Goal: Communication & Community: Ask a question

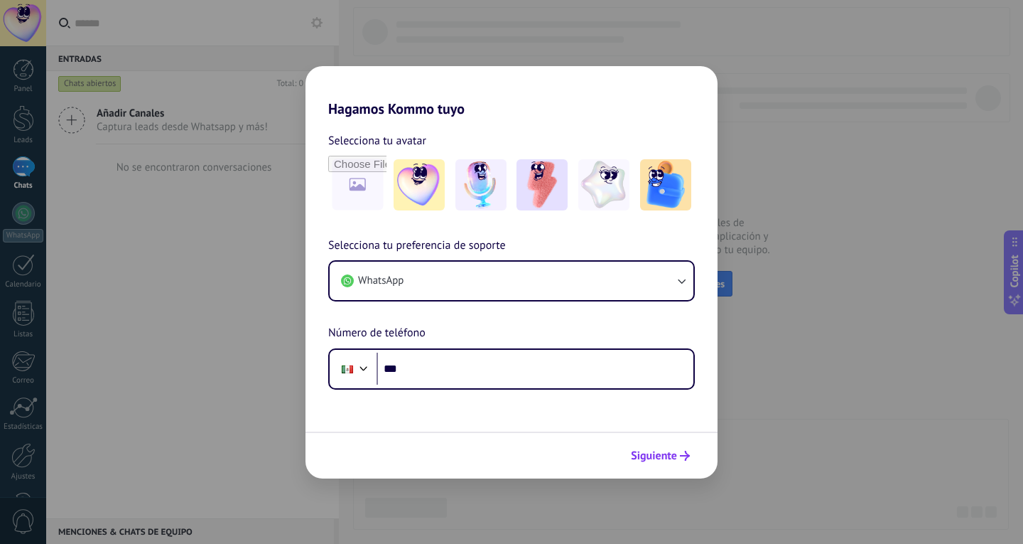
click at [672, 457] on span "Siguiente" at bounding box center [654, 456] width 46 height 10
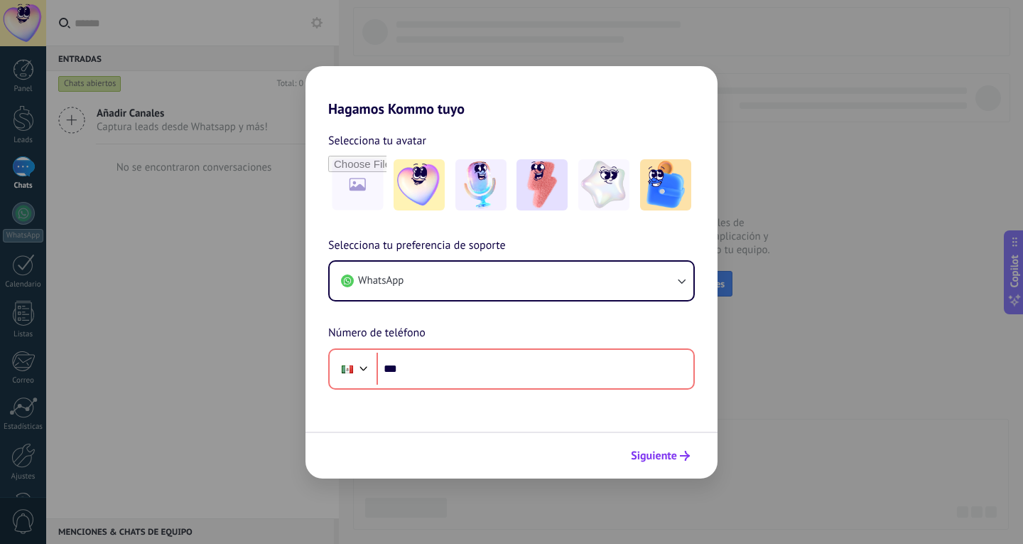
click at [672, 457] on span "Siguiente" at bounding box center [654, 456] width 46 height 10
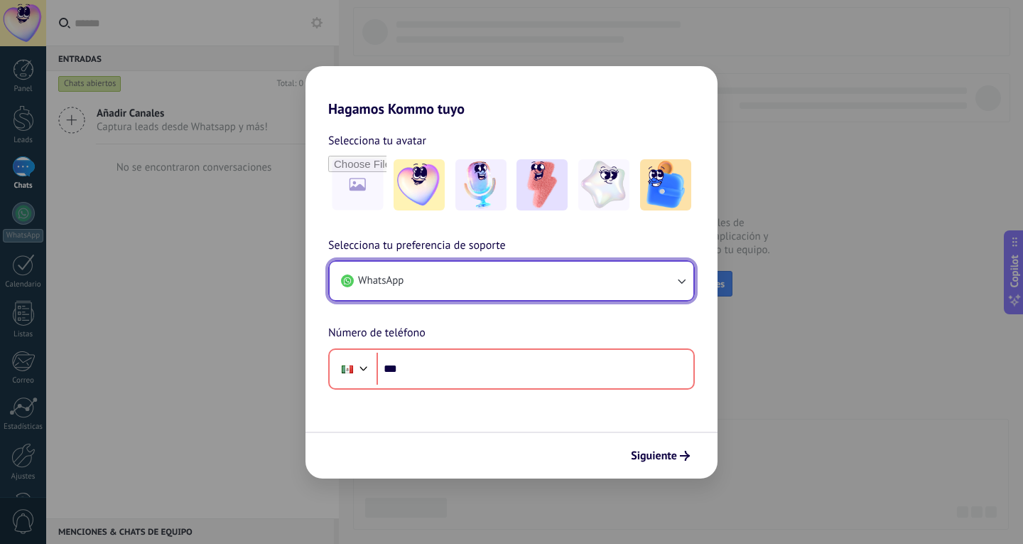
click at [569, 281] on button "WhatsApp" at bounding box center [512, 281] width 364 height 38
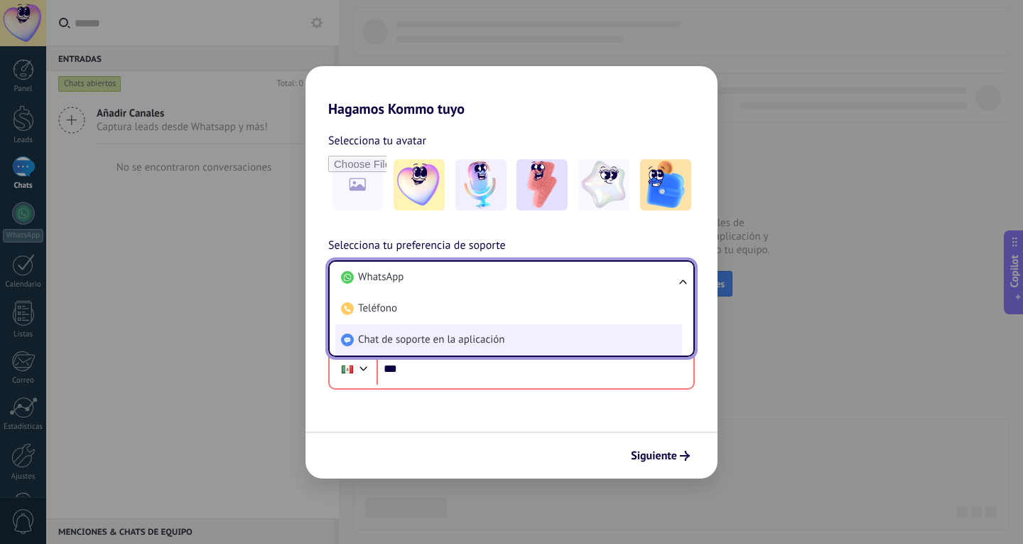
click at [569, 329] on li "Chat de soporte en la aplicación" at bounding box center [508, 339] width 347 height 31
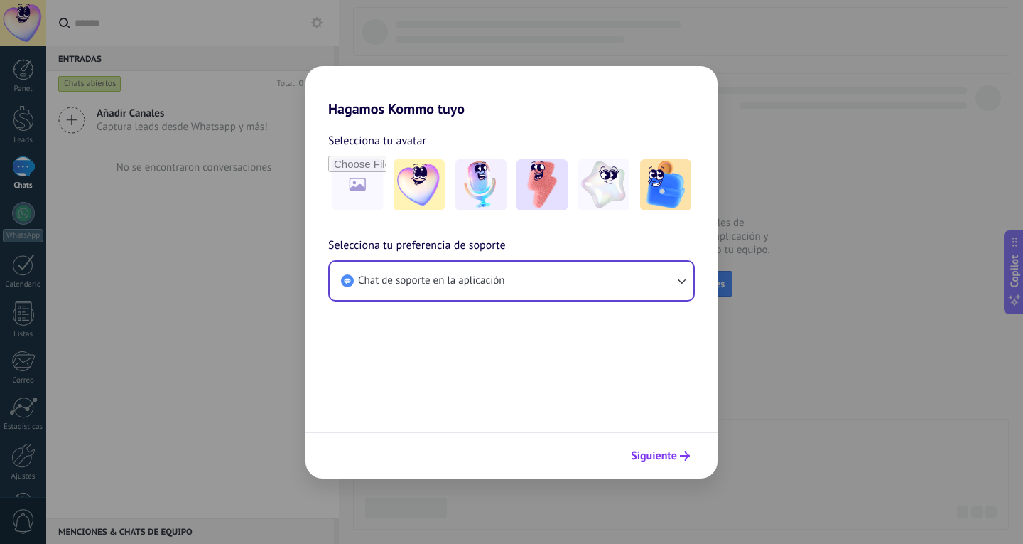
click at [677, 453] on span "Siguiente" at bounding box center [660, 456] width 59 height 10
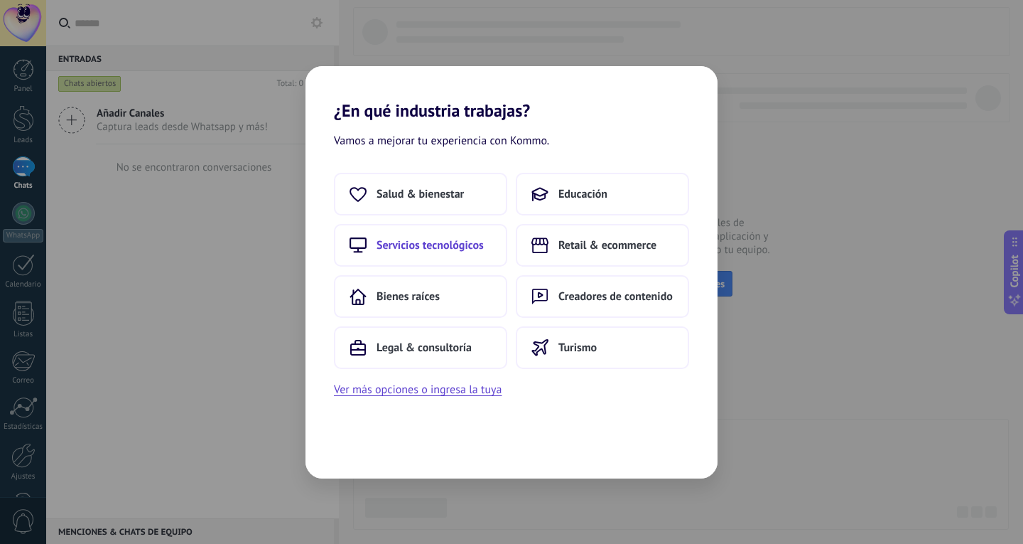
click at [438, 236] on button "Servicios tecnológicos" at bounding box center [420, 245] width 173 height 43
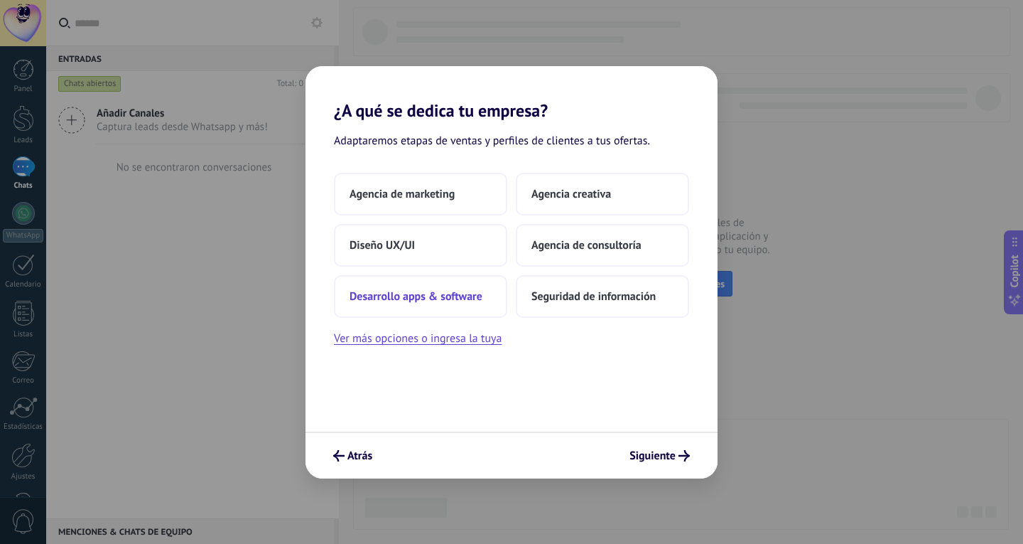
click at [453, 292] on span "Desarrollo apps & software" at bounding box center [416, 296] width 133 height 14
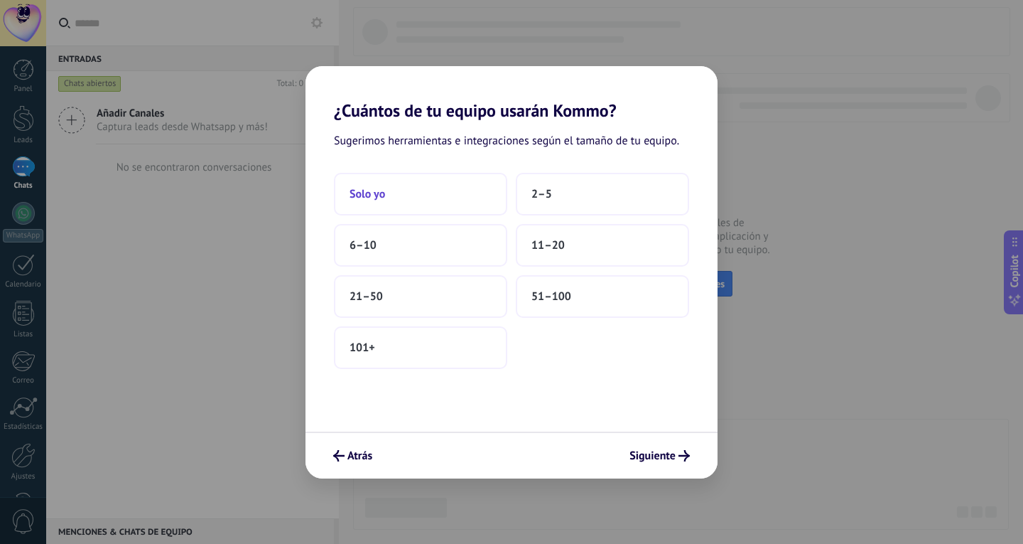
click at [447, 197] on button "Solo yo" at bounding box center [420, 194] width 173 height 43
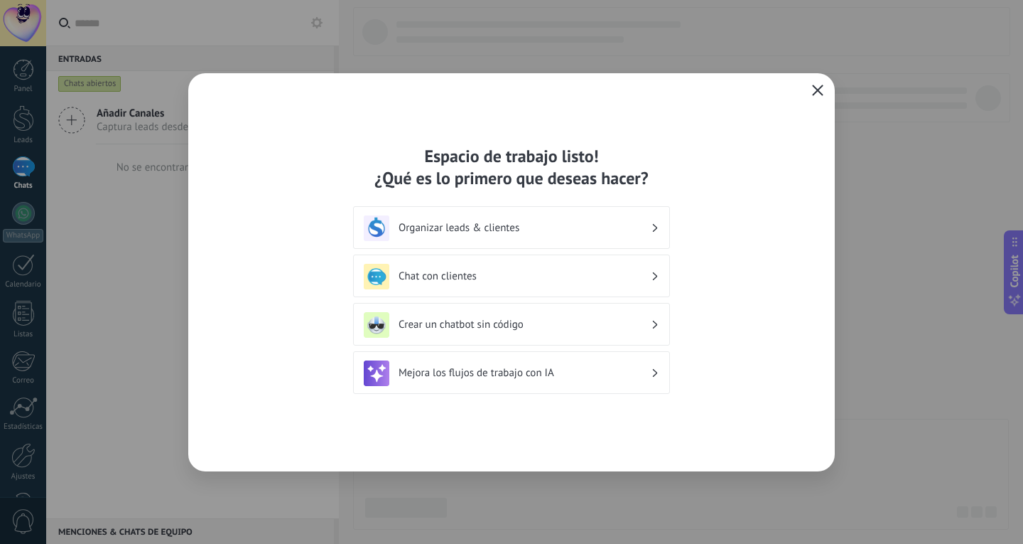
click at [815, 89] on icon "button" at bounding box center [817, 90] width 11 height 11
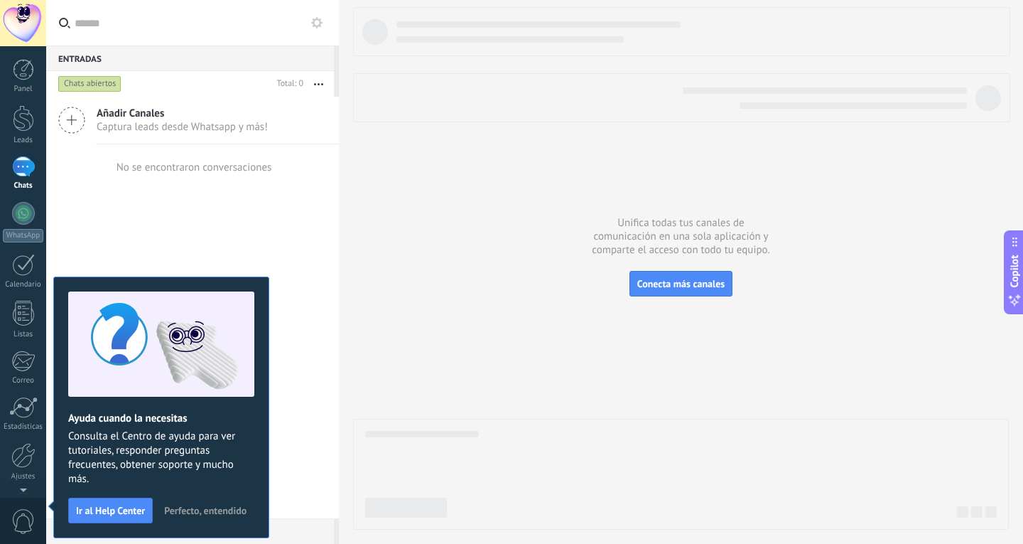
click at [500, 216] on div at bounding box center [681, 268] width 656 height 522
click at [115, 515] on span "Ir al Help Center" at bounding box center [110, 510] width 69 height 10
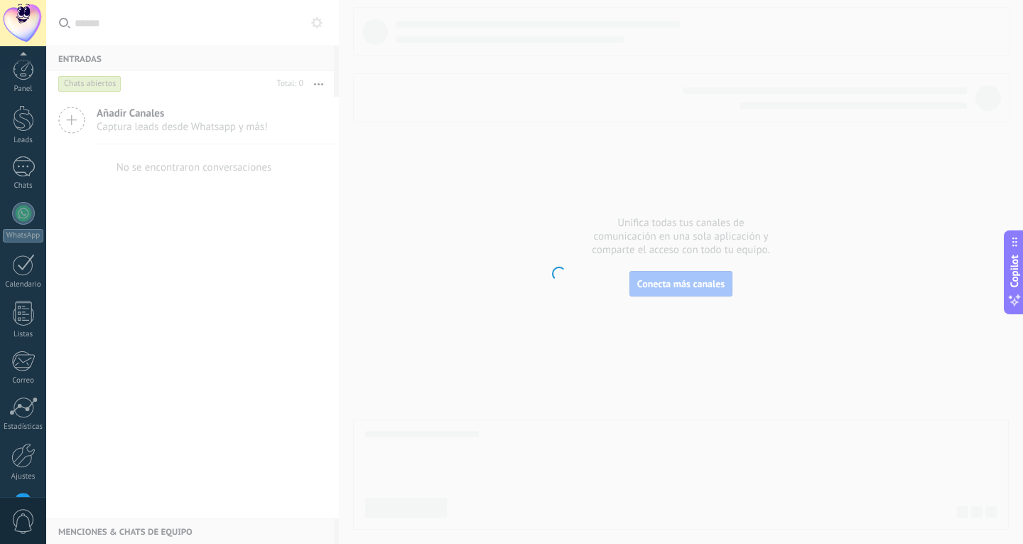
scroll to position [48, 0]
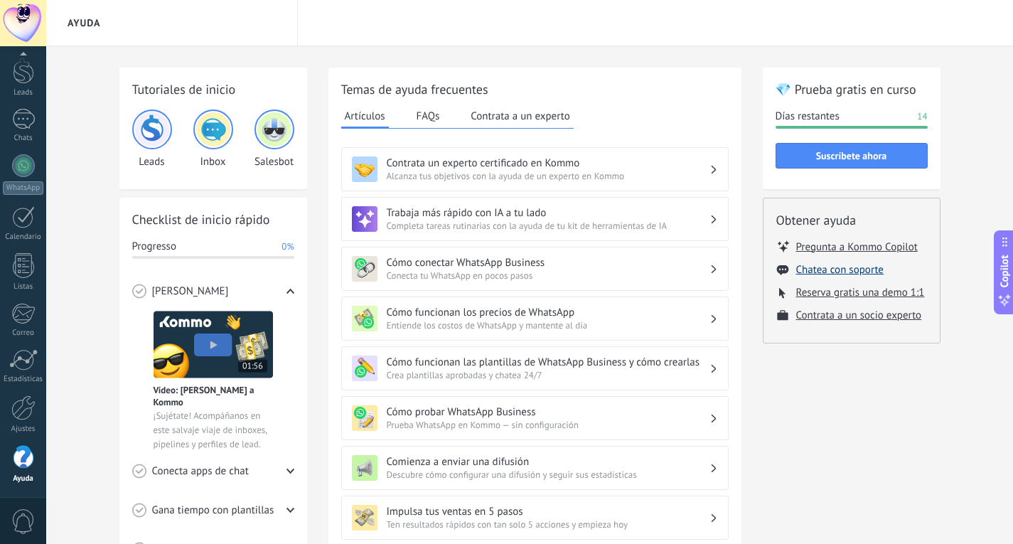
click at [863, 269] on button "Chatea con soporte" at bounding box center [839, 270] width 87 height 14
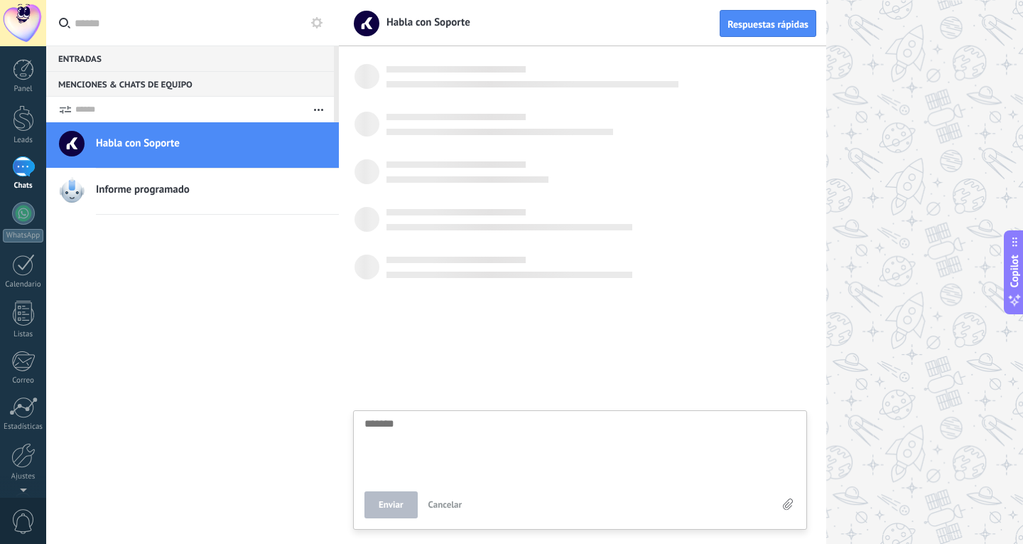
scroll to position [14, 0]
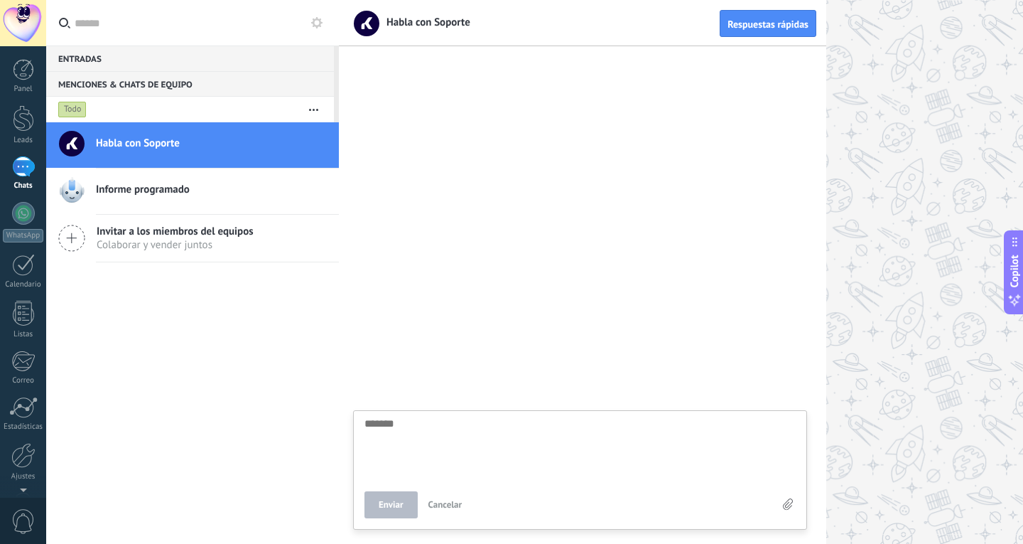
click at [226, 146] on h2 "Habla con Soporte" at bounding box center [212, 143] width 232 height 14
click at [199, 180] on div "Informe programado" at bounding box center [217, 191] width 243 height 31
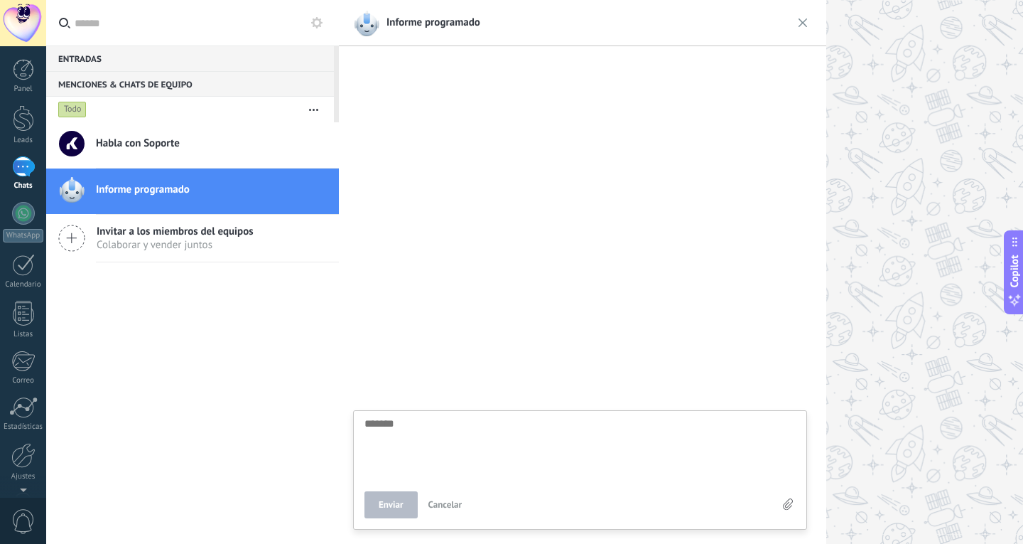
click at [202, 154] on div "Habla con Soporte" at bounding box center [217, 144] width 243 height 31
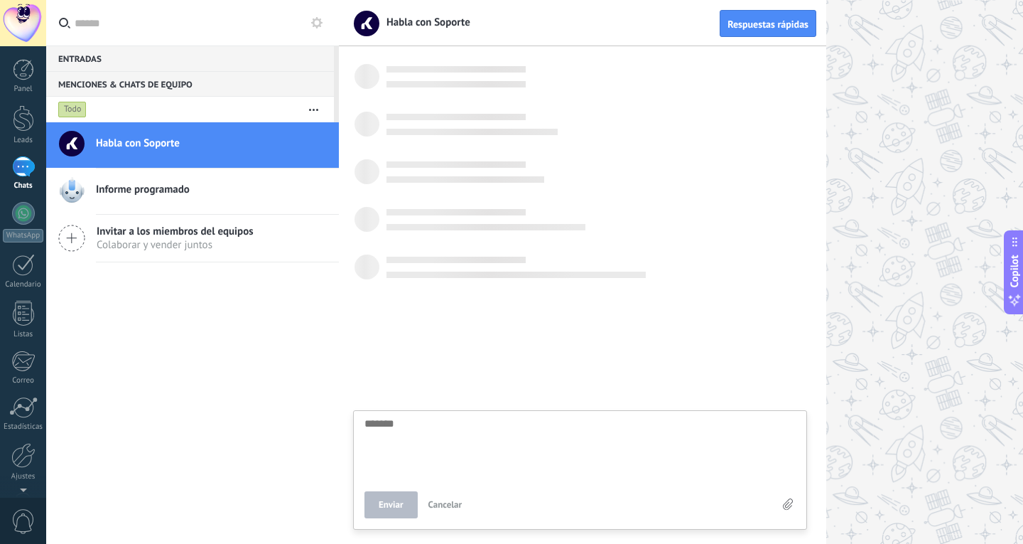
scroll to position [14, 0]
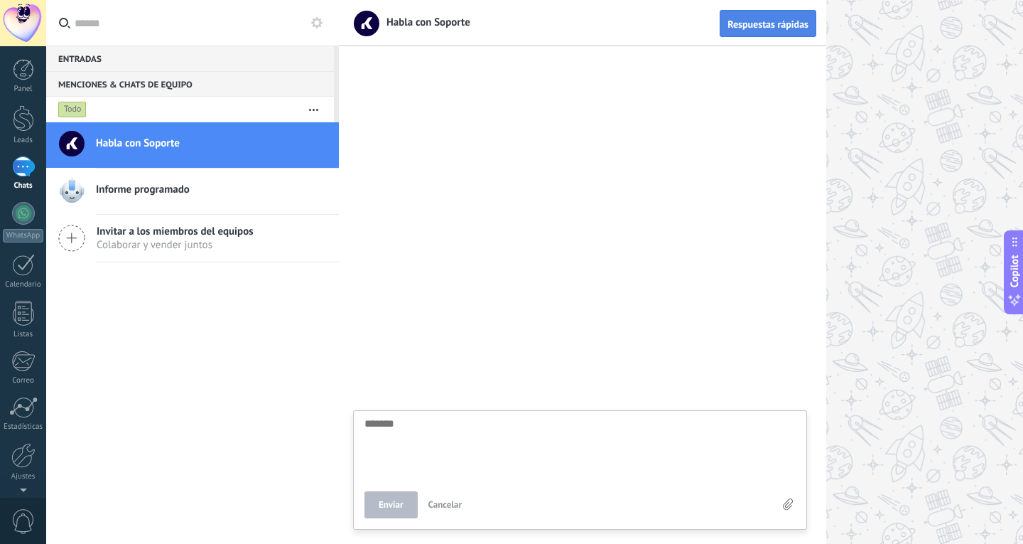
click at [755, 23] on span "Respuestas rápidas" at bounding box center [768, 24] width 81 height 10
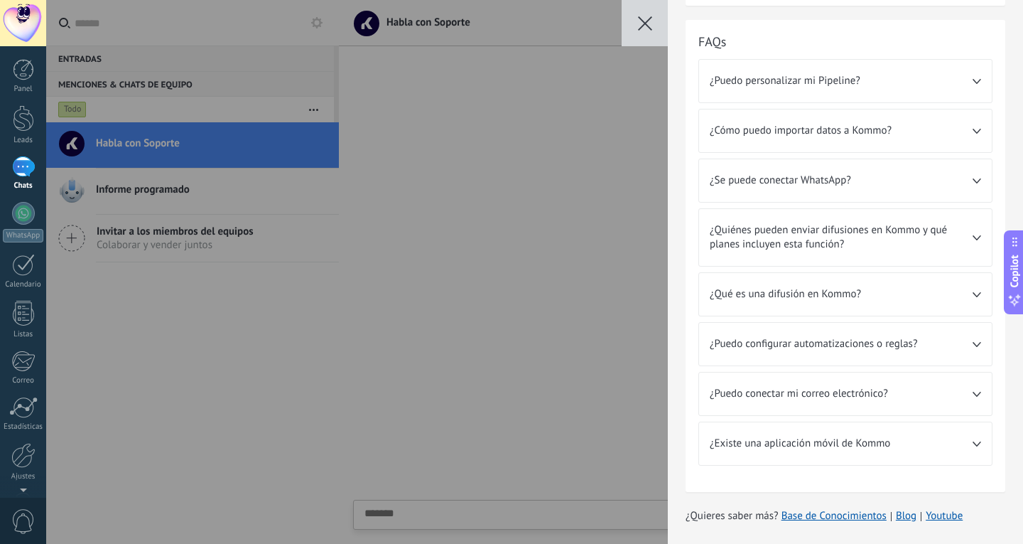
scroll to position [0, 0]
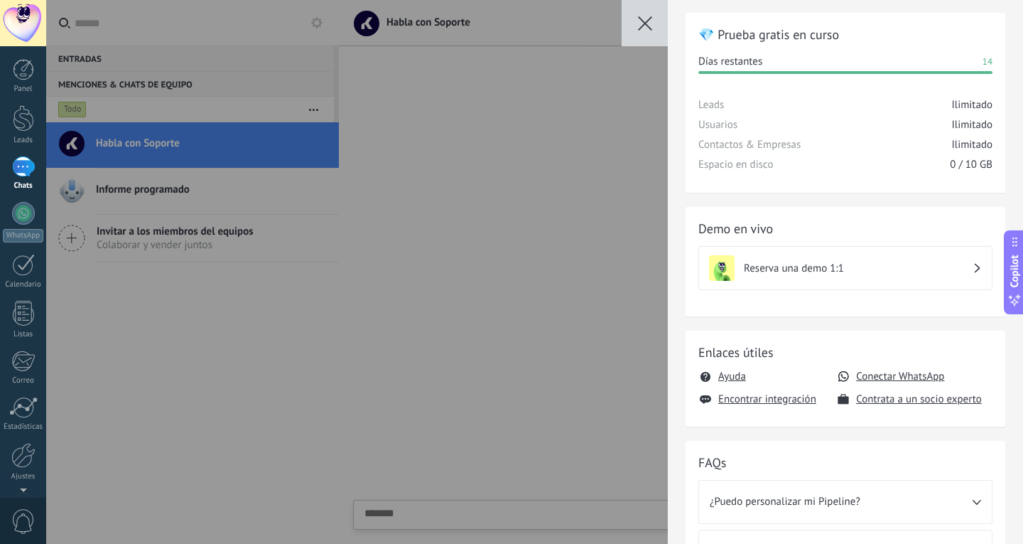
click at [647, 29] on icon "button" at bounding box center [645, 23] width 14 height 14
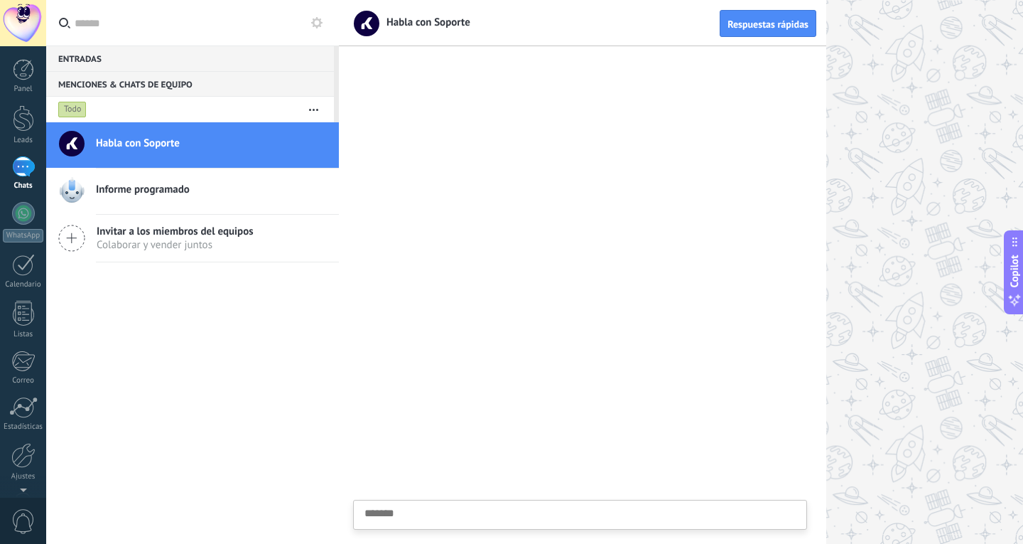
click at [556, 296] on div at bounding box center [583, 299] width 488 height 489
paste textarea "**********"
type textarea "**********"
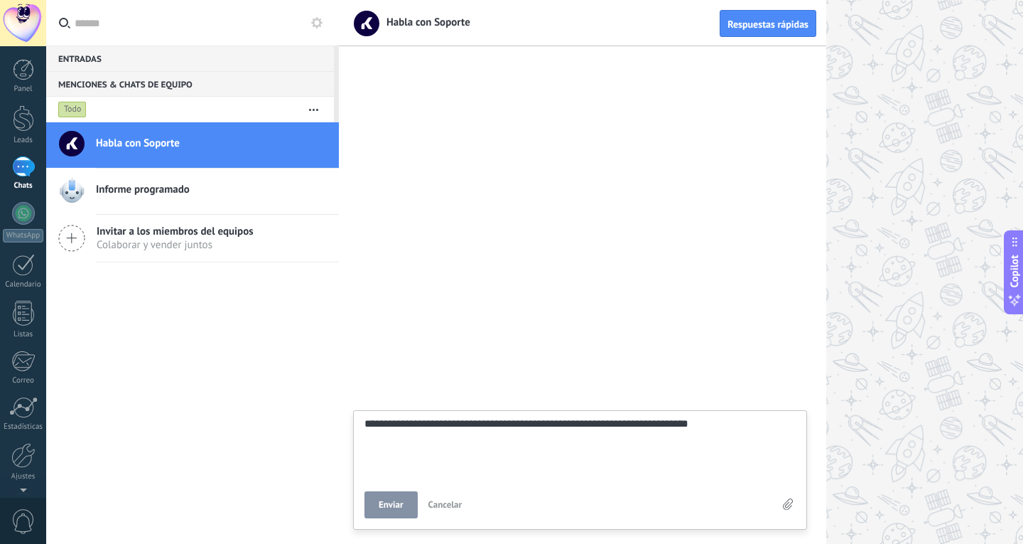
type textarea "**********"
click at [402, 507] on span "Enviar" at bounding box center [391, 505] width 25 height 10
type textarea "*******"
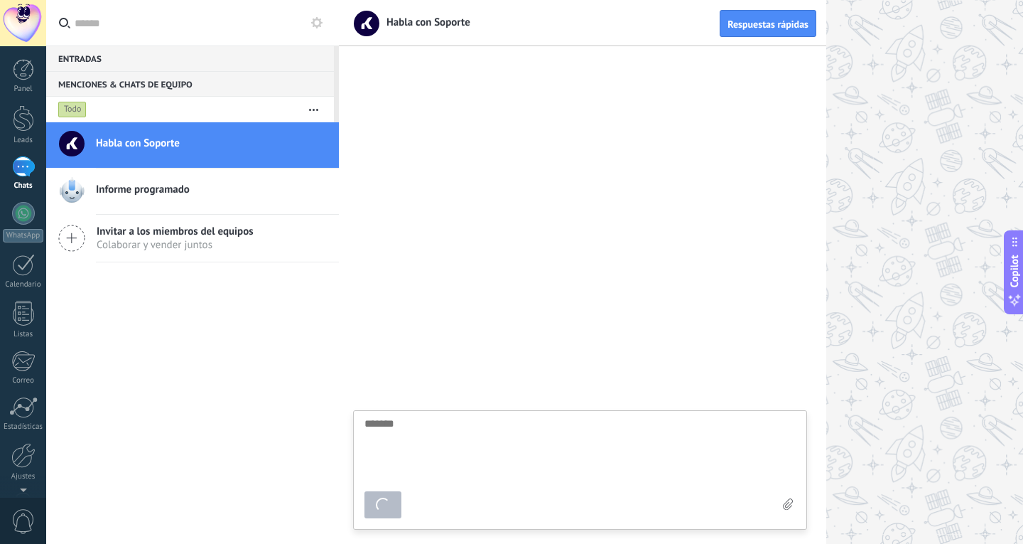
scroll to position [14, 0]
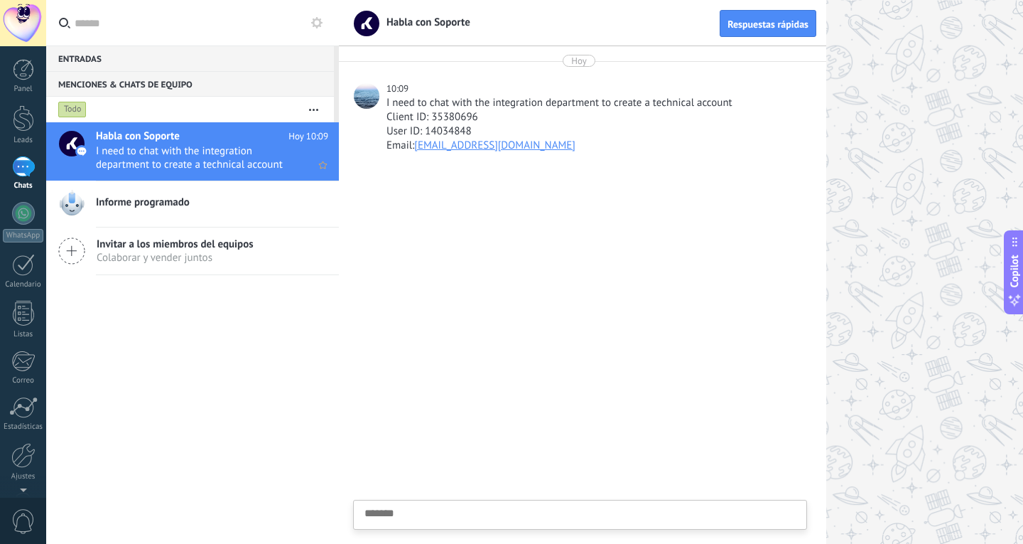
click at [128, 151] on span "I need to chat with the integration department to create a technical account Cl…" at bounding box center [198, 157] width 205 height 27
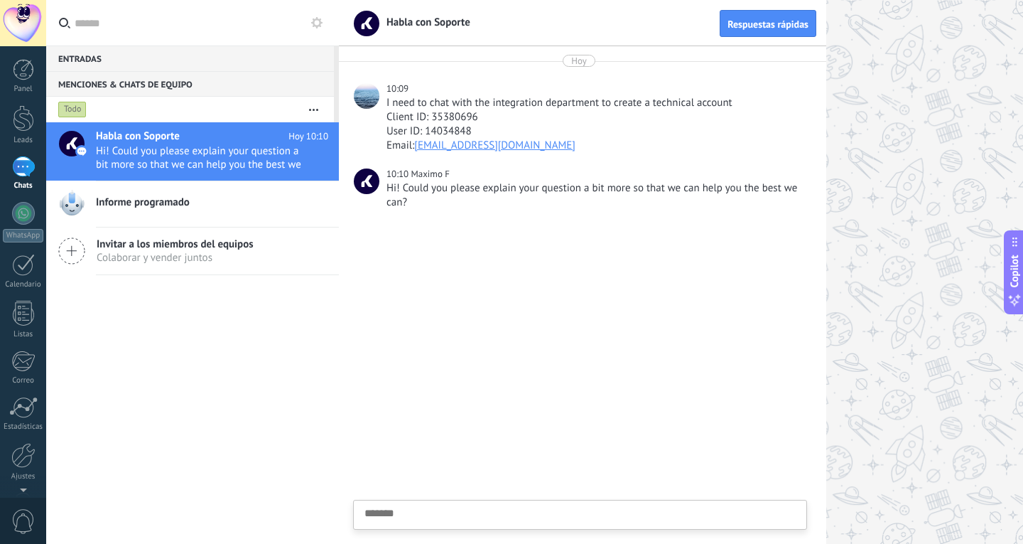
click at [852, 55] on div at bounding box center [681, 272] width 684 height 544
click at [34, 82] on link "Panel" at bounding box center [23, 76] width 46 height 35
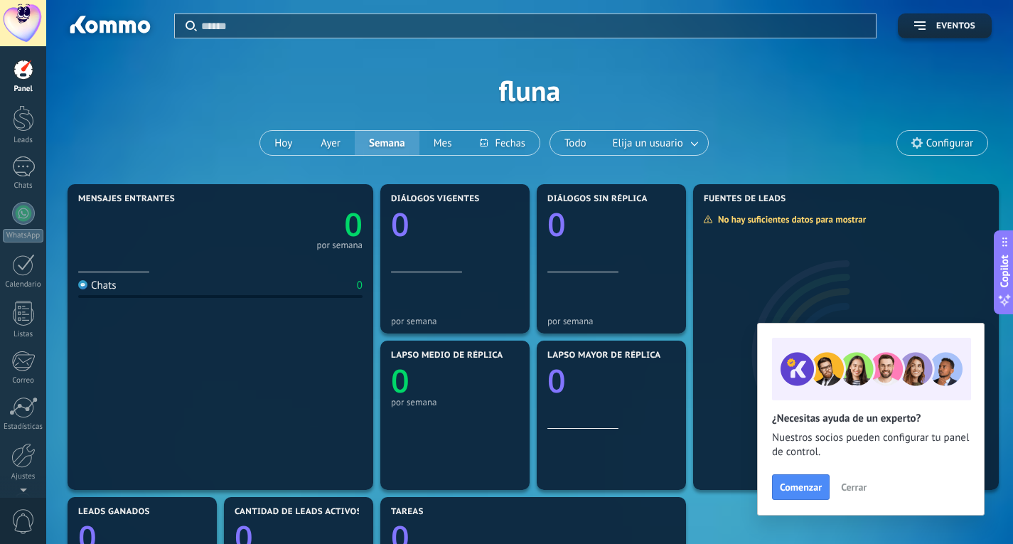
click at [24, 199] on div "Panel Leads 1 Chats WhatsApp Clientes" at bounding box center [23, 302] width 46 height 486
click at [24, 168] on div "1" at bounding box center [23, 166] width 23 height 21
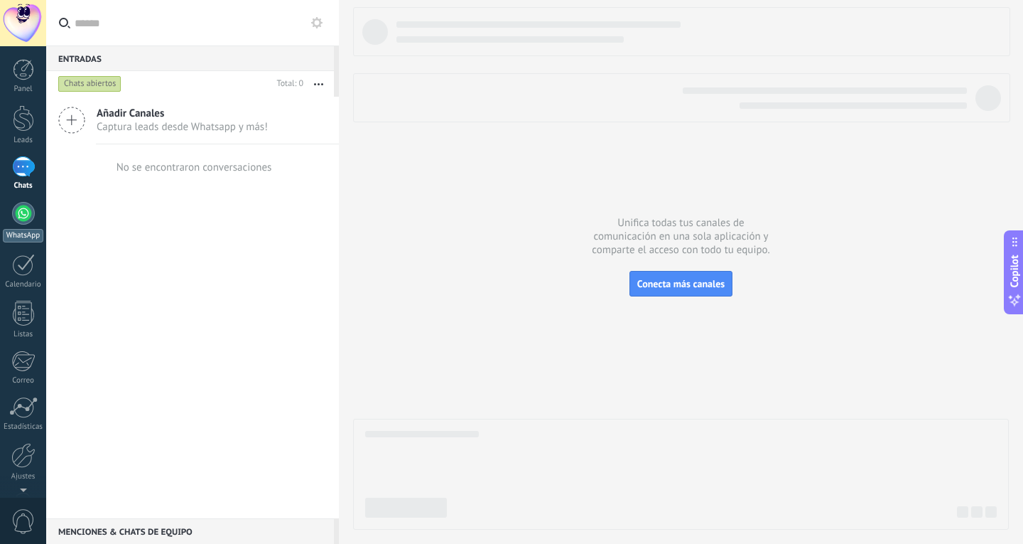
click at [24, 218] on div at bounding box center [23, 213] width 23 height 23
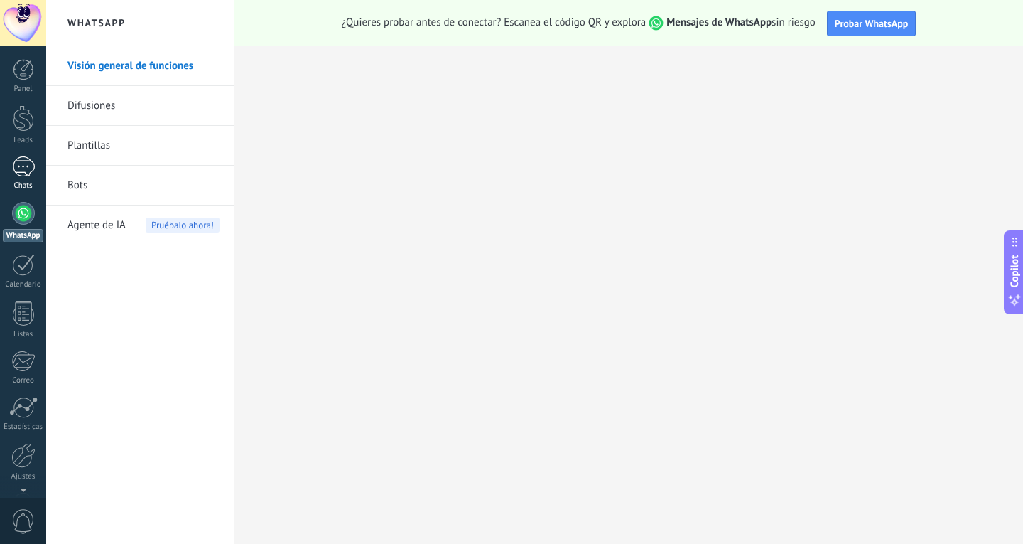
click at [18, 161] on div "1" at bounding box center [23, 166] width 23 height 21
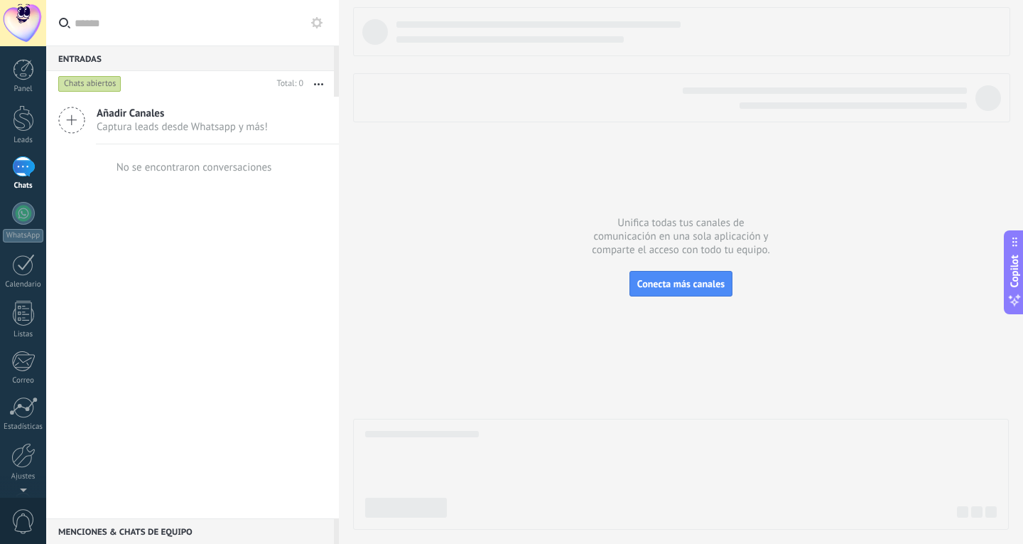
click at [108, 84] on div "Chats abiertos" at bounding box center [89, 83] width 63 height 17
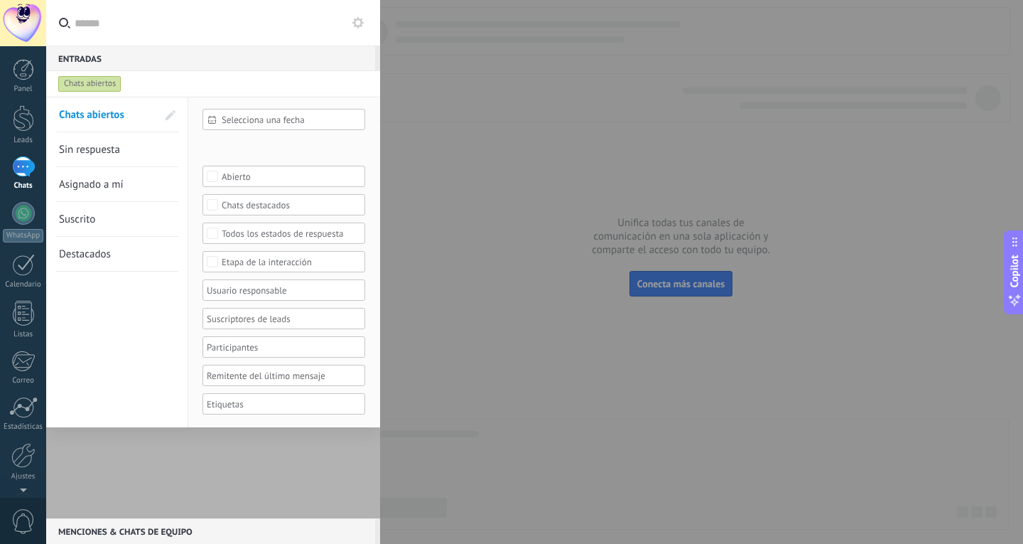
click at [108, 84] on div "Chats abiertos" at bounding box center [89, 83] width 63 height 17
click at [195, 491] on div at bounding box center [213, 307] width 334 height 421
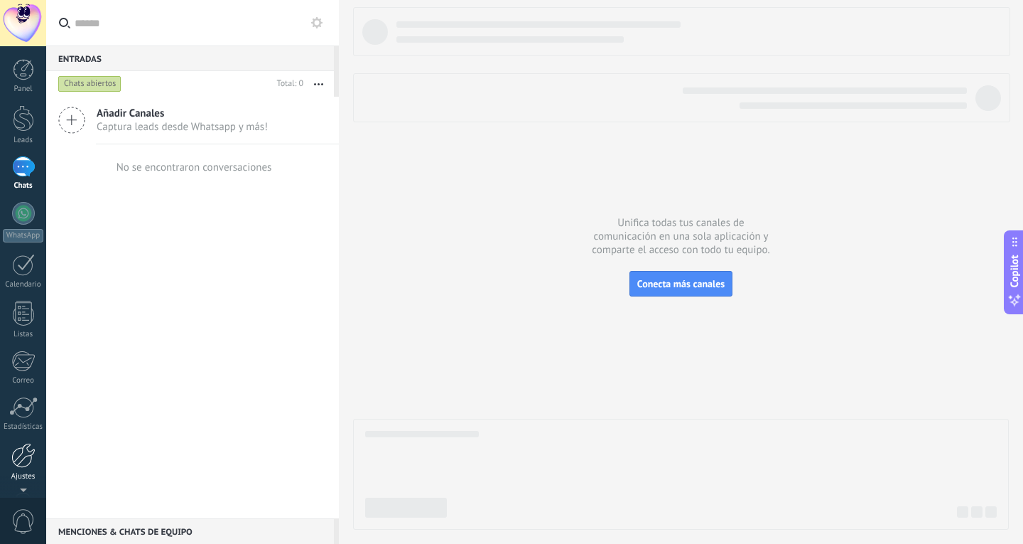
click at [33, 463] on div at bounding box center [23, 455] width 24 height 25
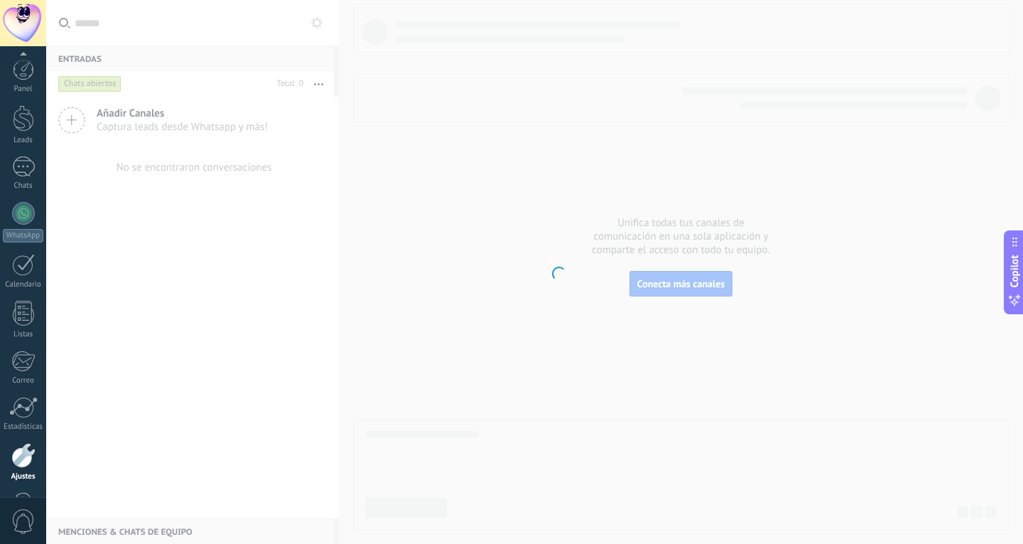
scroll to position [48, 0]
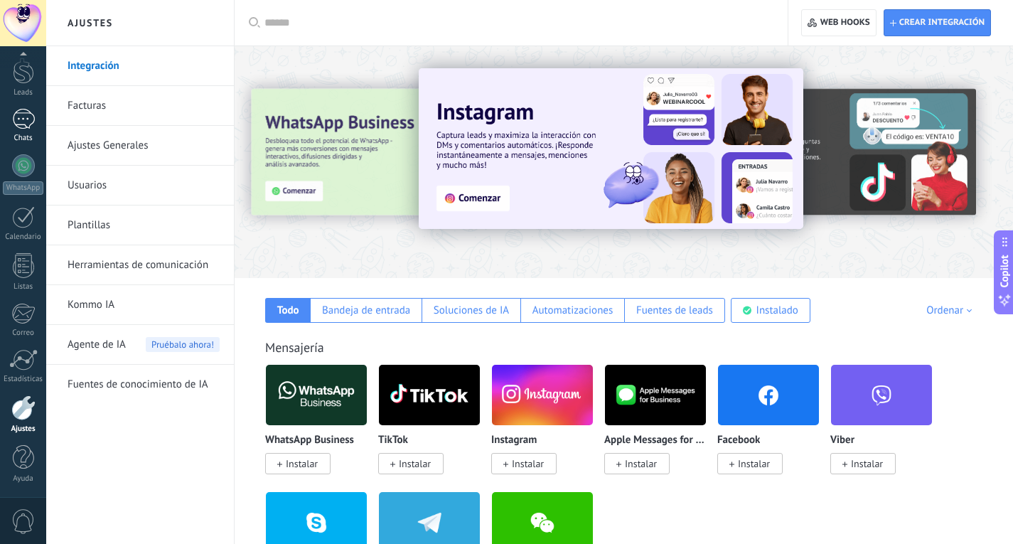
click at [28, 124] on div "1" at bounding box center [23, 119] width 23 height 21
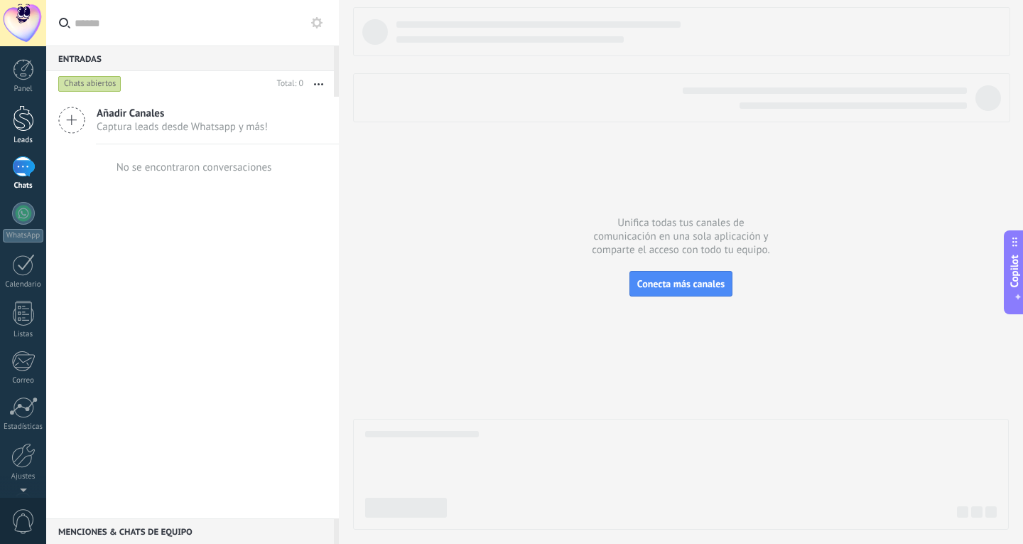
click at [29, 130] on div at bounding box center [23, 118] width 21 height 26
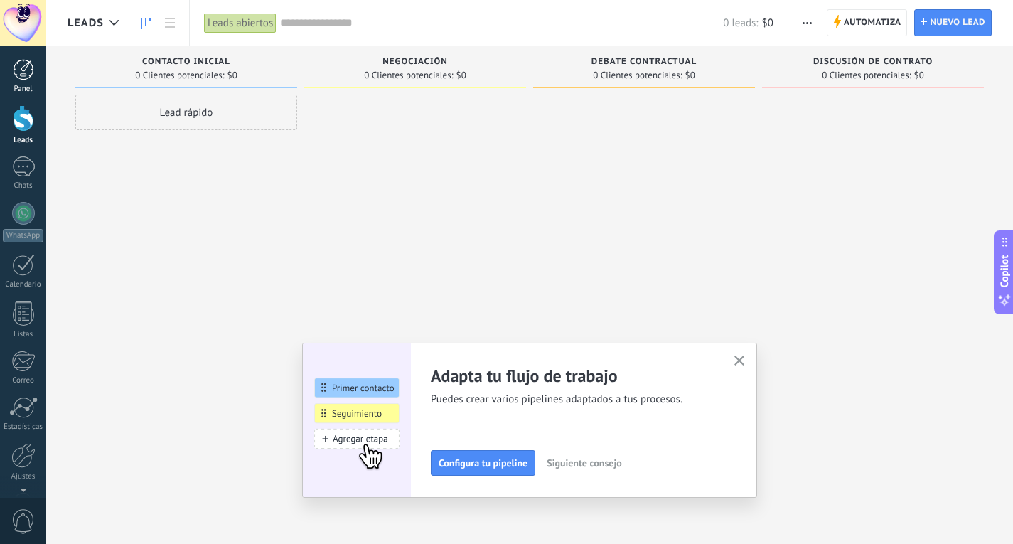
click at [28, 80] on div at bounding box center [23, 69] width 21 height 21
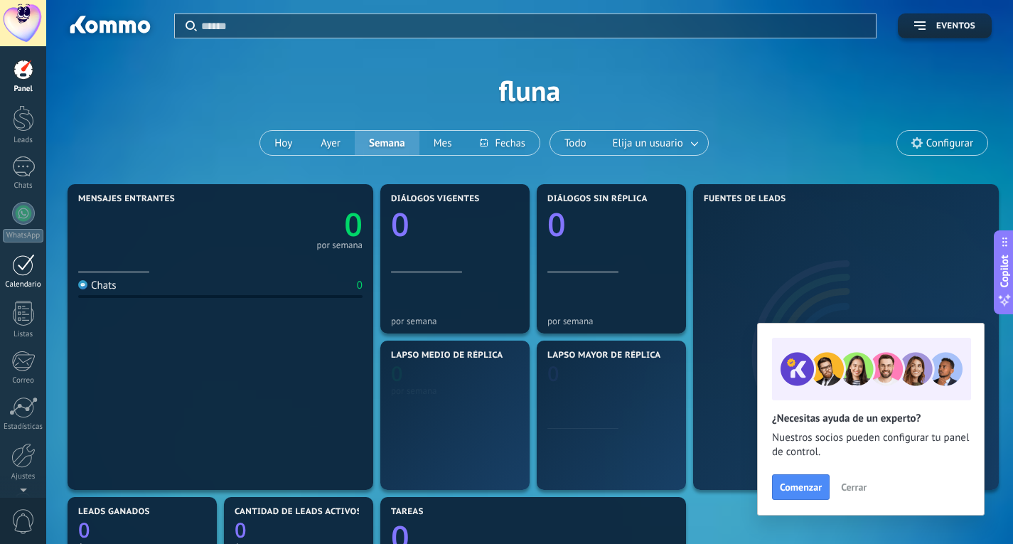
click at [15, 265] on div at bounding box center [23, 265] width 23 height 22
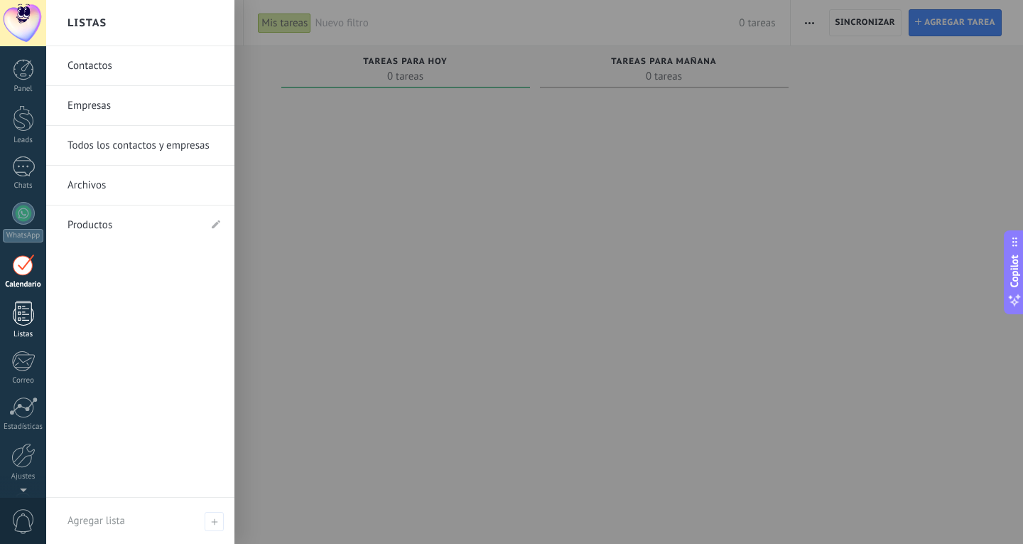
click at [21, 311] on div at bounding box center [23, 313] width 21 height 25
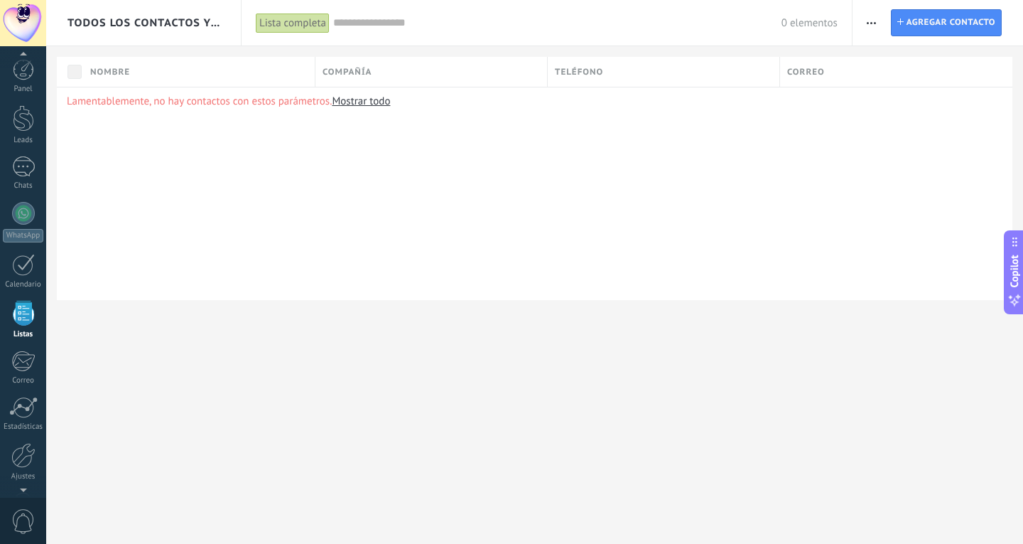
scroll to position [48, 0]
click at [28, 456] on div at bounding box center [23, 457] width 21 height 25
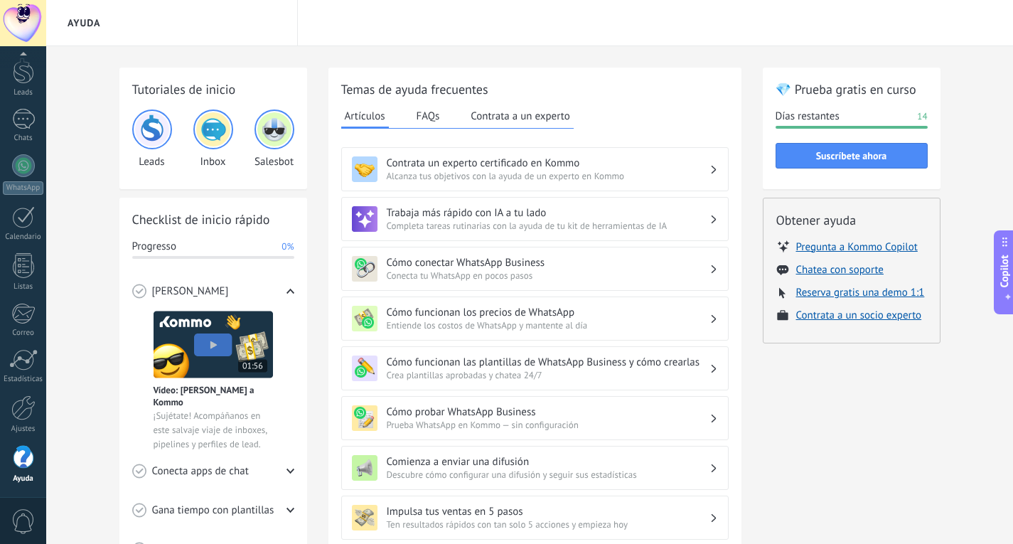
click at [862, 259] on ul "Pregunta a Kommo Copilot Chatea con soporte Reserva gratis una demo 1:1 Contrat…" at bounding box center [851, 281] width 151 height 82
click at [867, 266] on button "Chatea con soporte" at bounding box center [839, 270] width 87 height 14
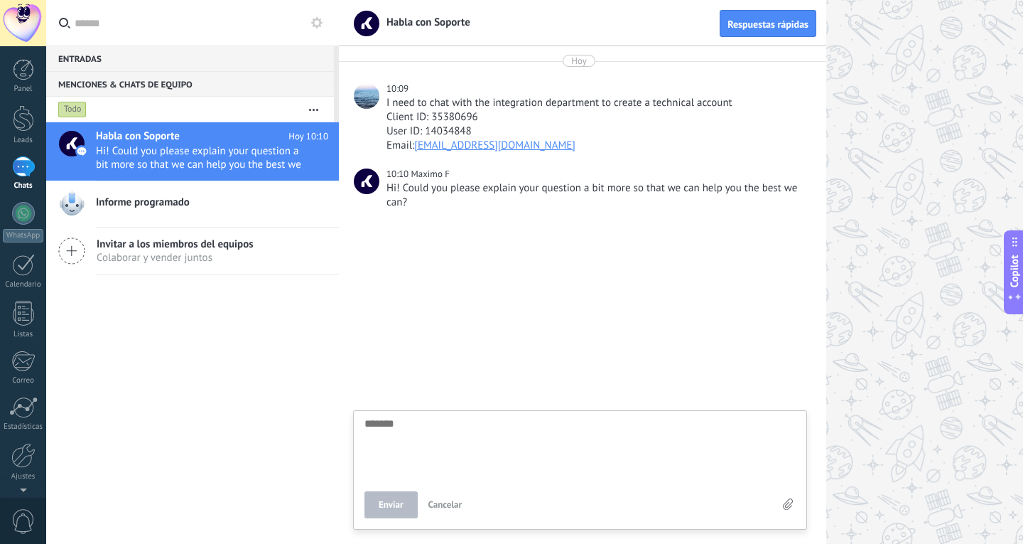
paste textarea "**********"
type textarea "**********"
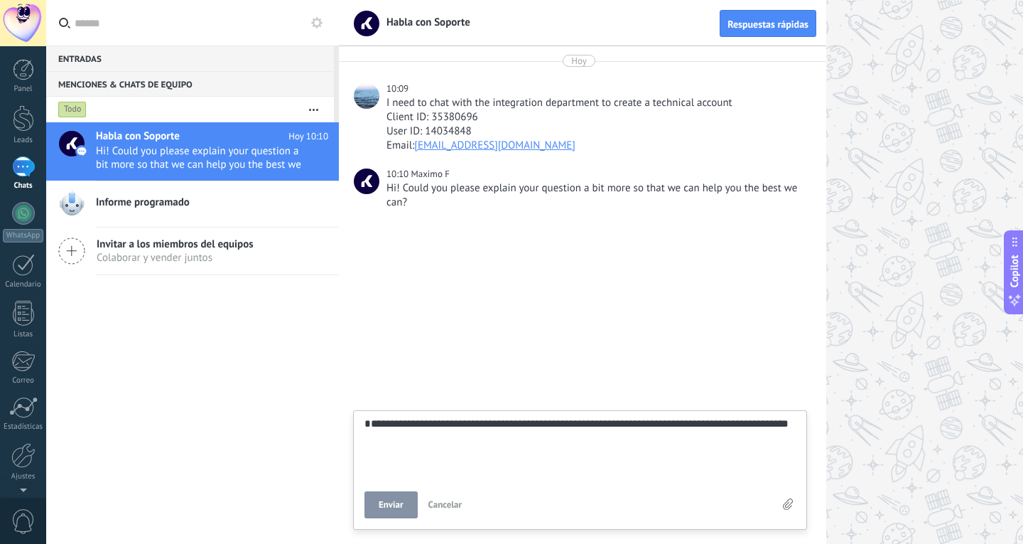
scroll to position [41, 0]
click at [780, 453] on textarea "**********" at bounding box center [580, 447] width 431 height 58
click at [758, 453] on textarea "**********" at bounding box center [580, 447] width 431 height 58
type textarea "**********"
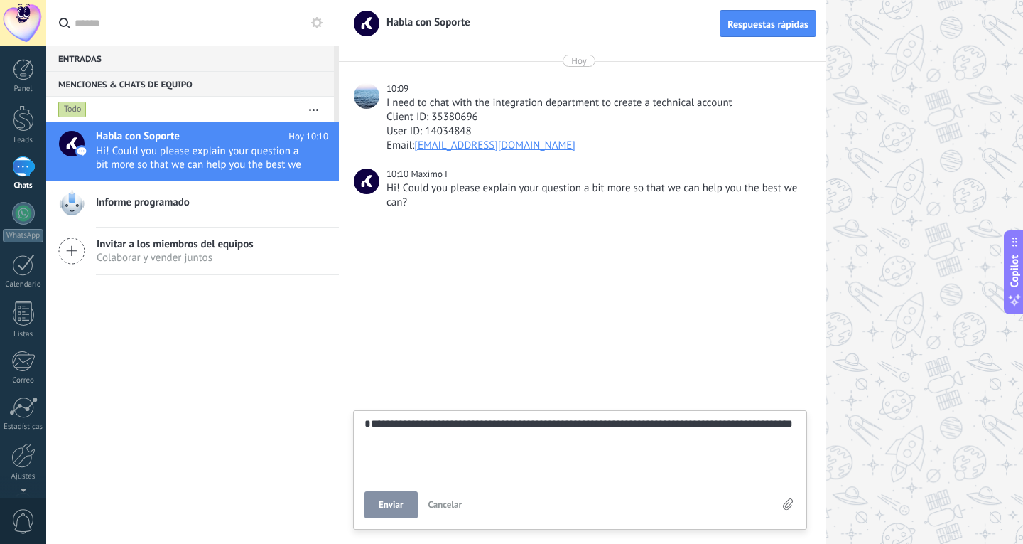
type textarea "**********"
click at [397, 512] on button "Enviar" at bounding box center [391, 504] width 53 height 27
type textarea "*******"
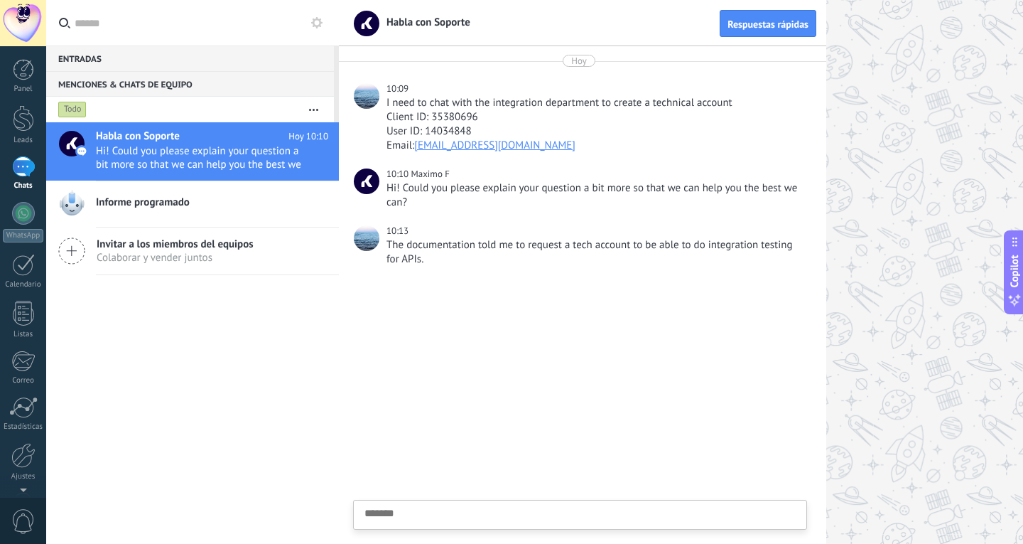
scroll to position [14, 0]
click at [30, 81] on link "Panel" at bounding box center [23, 76] width 46 height 35
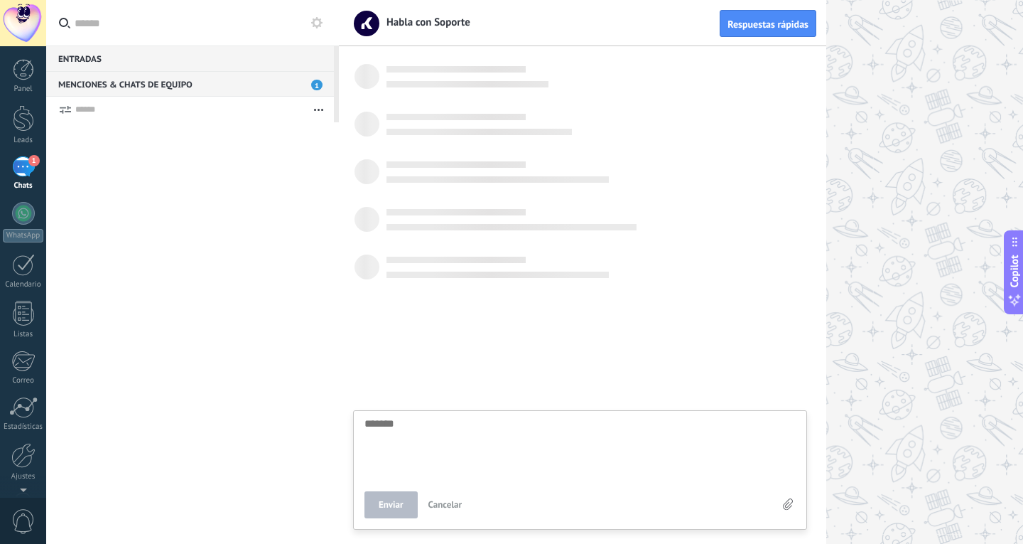
scroll to position [14, 0]
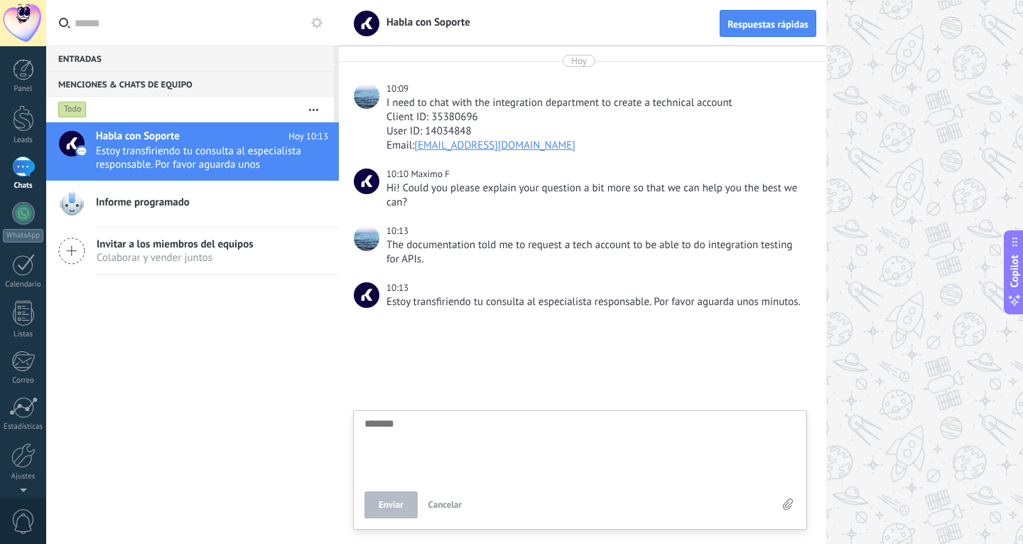
click at [544, 464] on textarea at bounding box center [580, 447] width 431 height 58
click at [704, 455] on textarea at bounding box center [580, 447] width 431 height 58
click at [951, 156] on div at bounding box center [681, 272] width 684 height 544
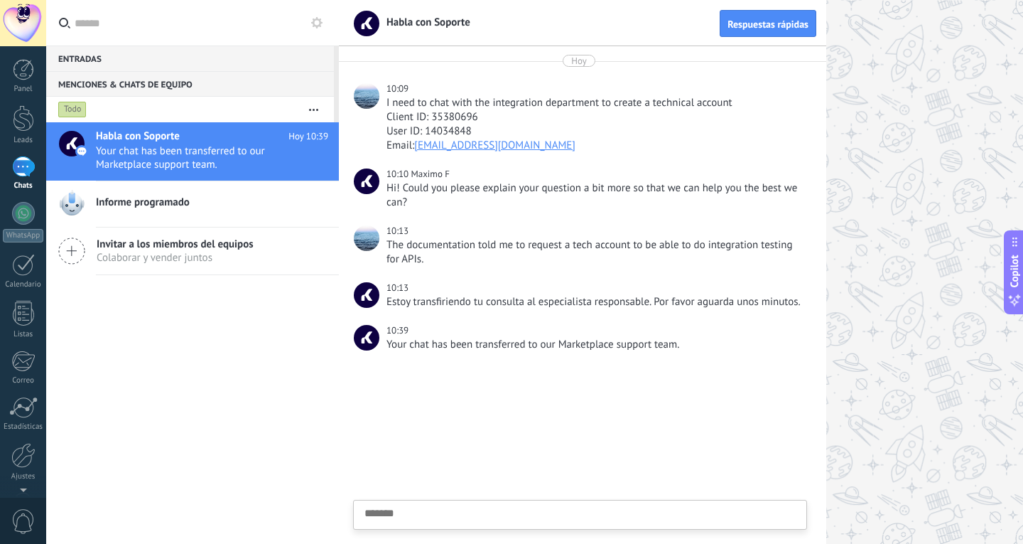
click at [616, 512] on textarea at bounding box center [580, 536] width 431 height 58
type textarea "*******"
